Goal: Information Seeking & Learning: Learn about a topic

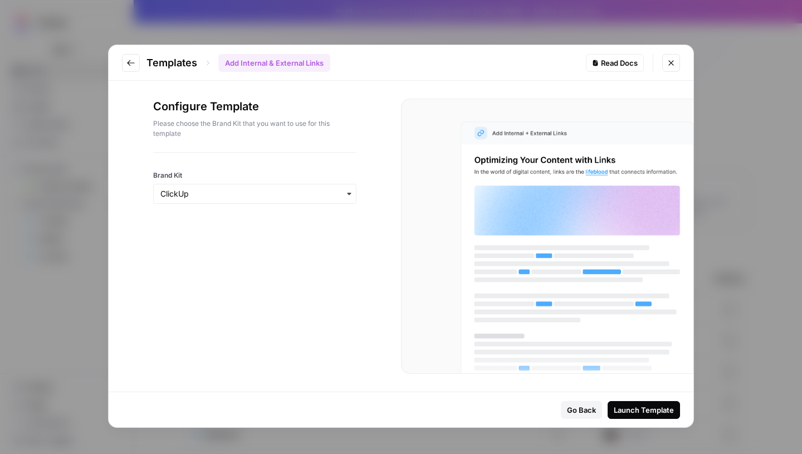
click at [673, 60] on icon "Close modal" at bounding box center [670, 62] width 9 height 9
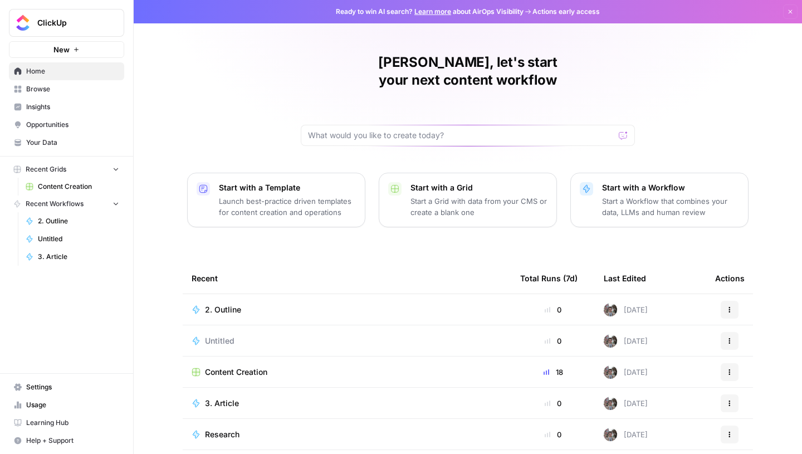
click at [40, 150] on link "Your Data" at bounding box center [66, 143] width 115 height 18
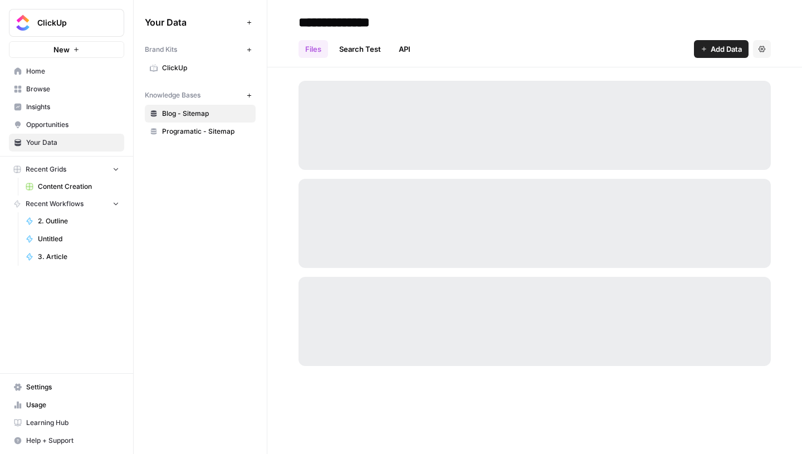
click at [410, 41] on link "API" at bounding box center [404, 49] width 25 height 18
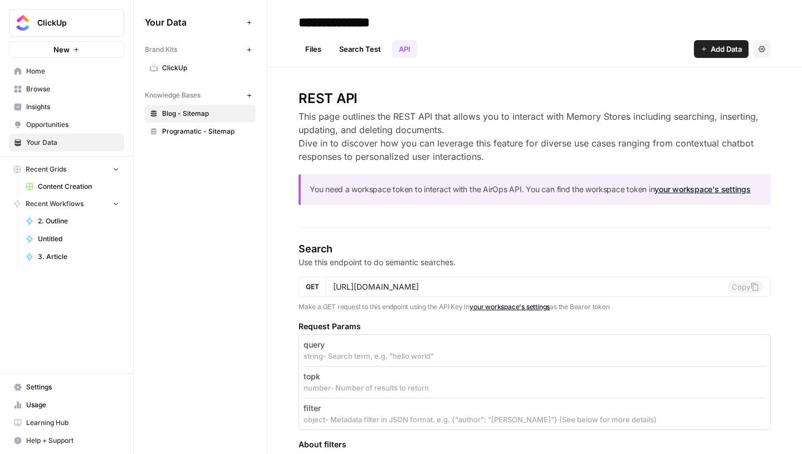
click at [364, 49] on link "Search Test" at bounding box center [359, 49] width 55 height 18
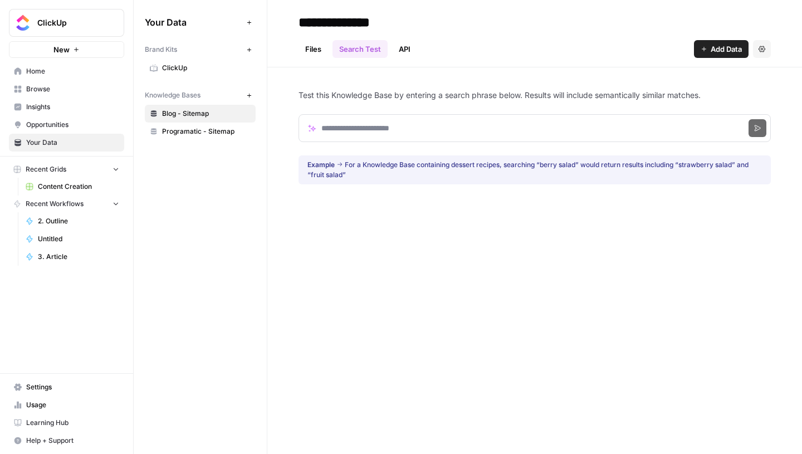
click at [222, 124] on link "Programatic - Sitemap" at bounding box center [200, 131] width 111 height 18
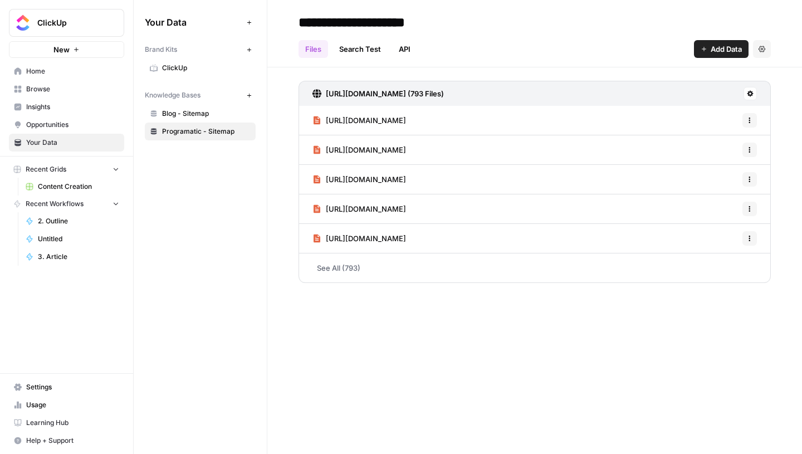
click at [405, 56] on link "API" at bounding box center [404, 49] width 25 height 18
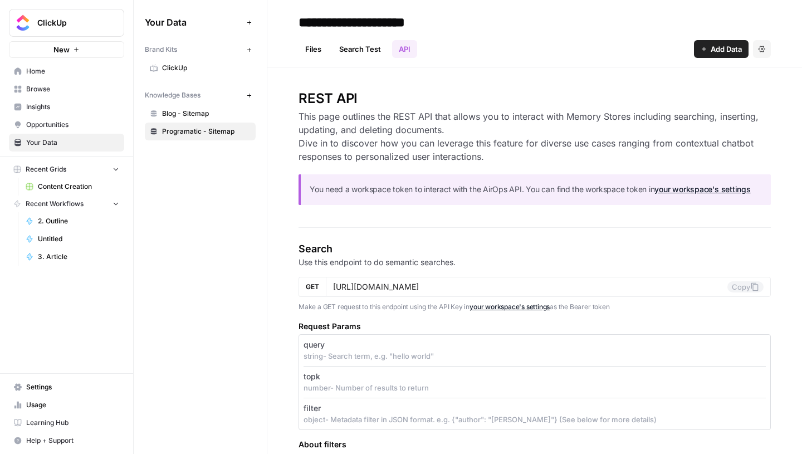
click at [367, 53] on link "Search Test" at bounding box center [359, 49] width 55 height 18
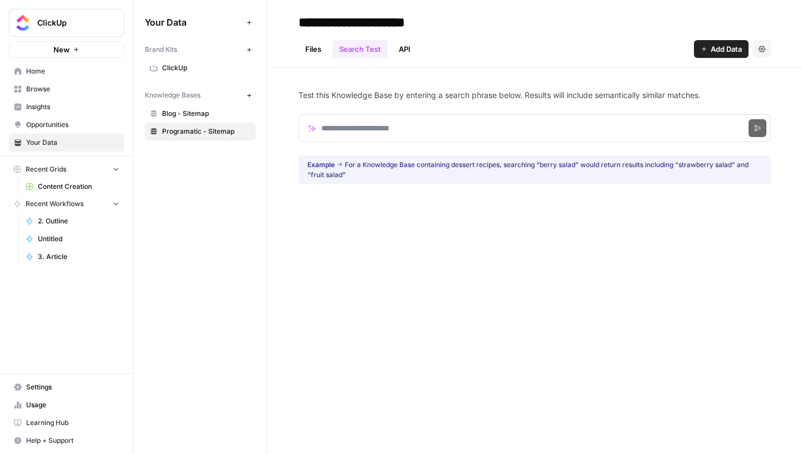
click at [330, 53] on ul "Files Search Test API" at bounding box center [357, 49] width 119 height 18
click at [313, 53] on link "Files" at bounding box center [313, 49] width 30 height 18
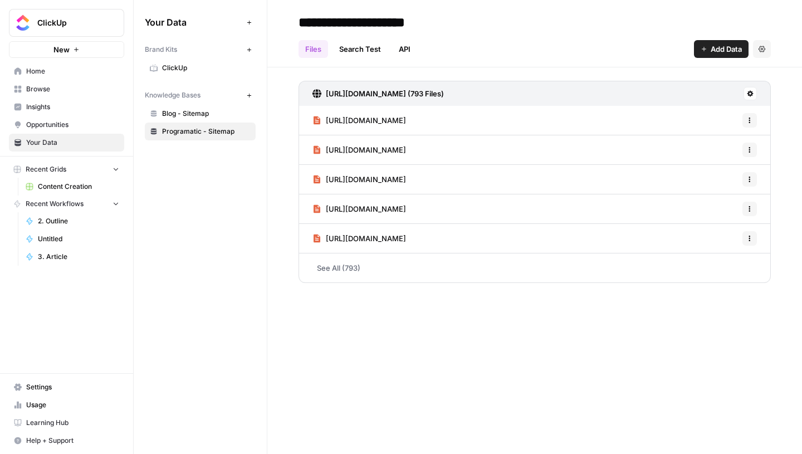
click at [200, 120] on link "Blog - Sitemap" at bounding box center [200, 114] width 111 height 18
click at [406, 124] on span "[URL][DOMAIN_NAME]" at bounding box center [366, 120] width 80 height 11
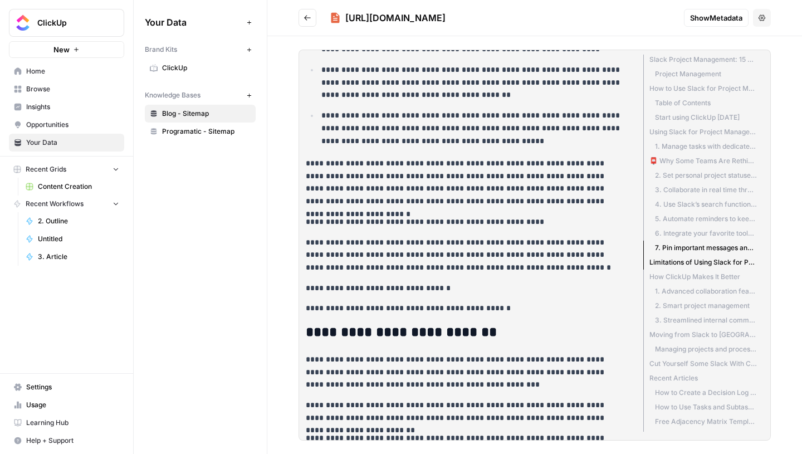
scroll to position [2830, 0]
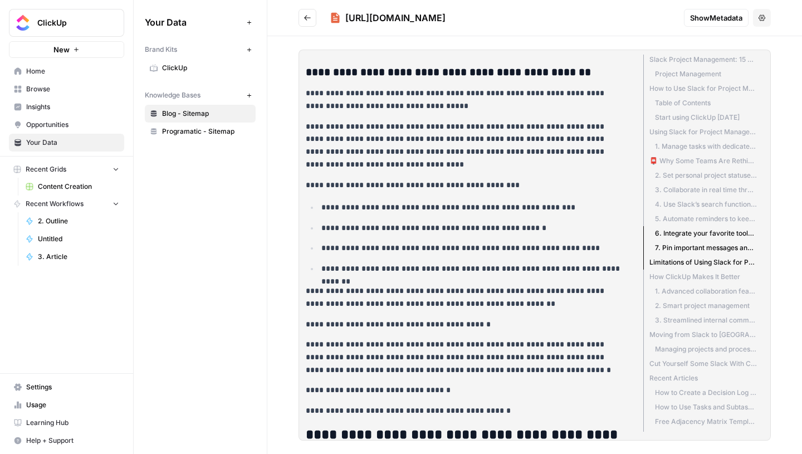
click at [170, 63] on span "ClickUp" at bounding box center [206, 68] width 89 height 10
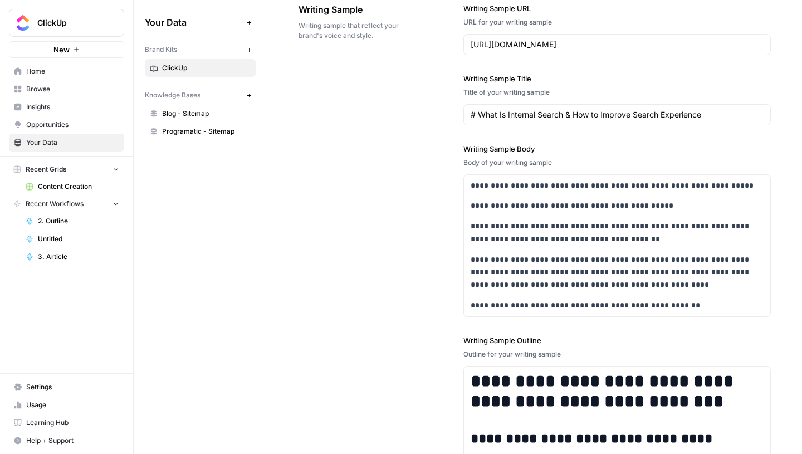
scroll to position [1638, 0]
